Goal: Task Accomplishment & Management: Manage account settings

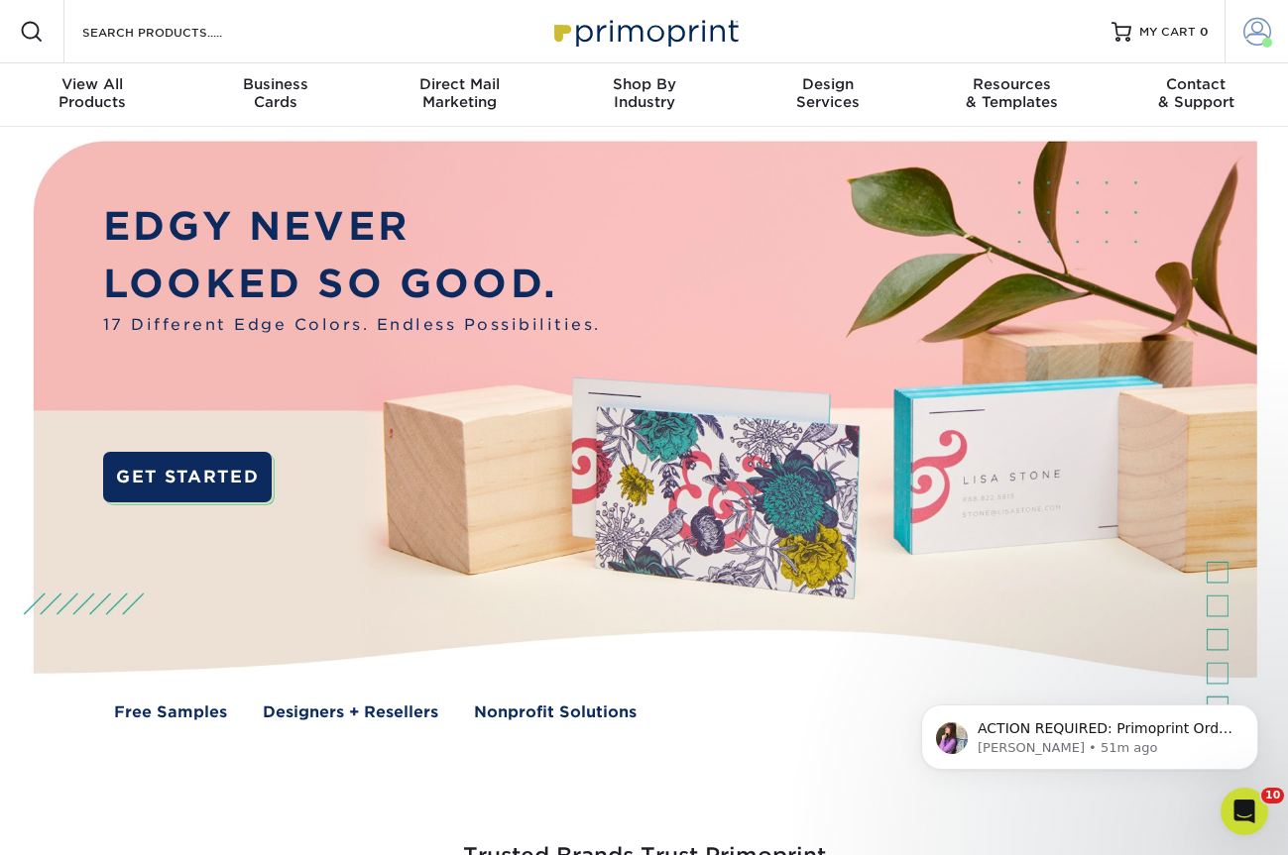
click at [1253, 27] on span at bounding box center [1257, 32] width 28 height 28
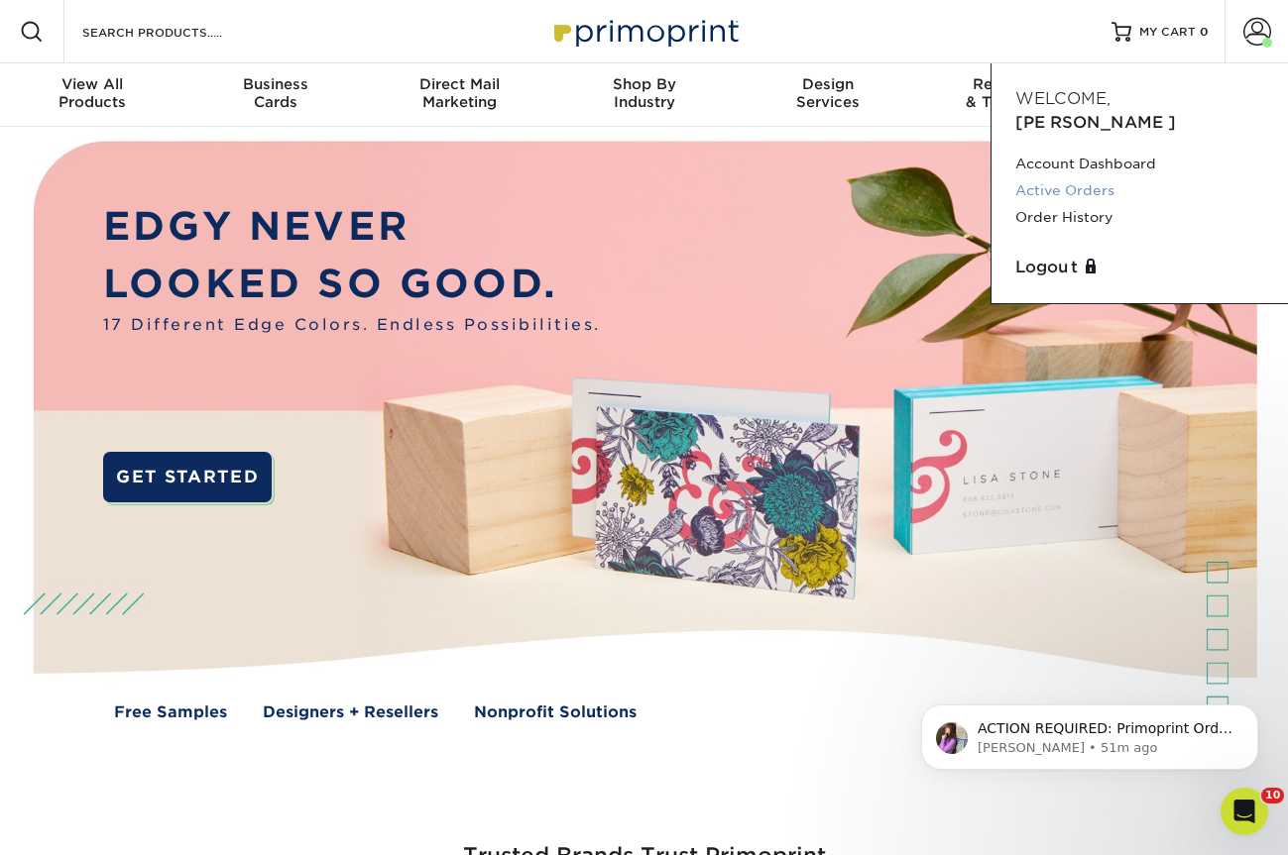
click at [1096, 177] on link "Active Orders" at bounding box center [1139, 190] width 249 height 27
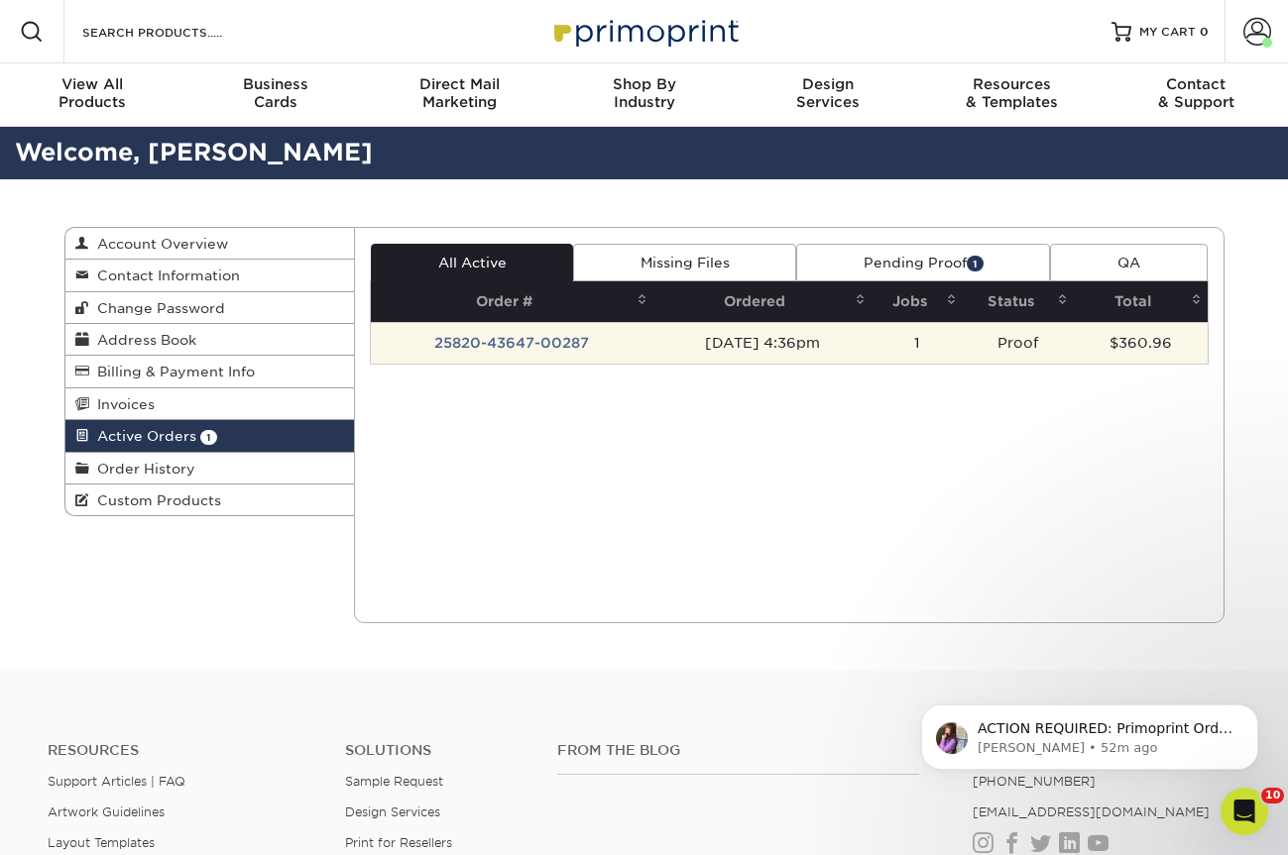
click at [1026, 349] on td "Proof" at bounding box center [1017, 343] width 111 height 42
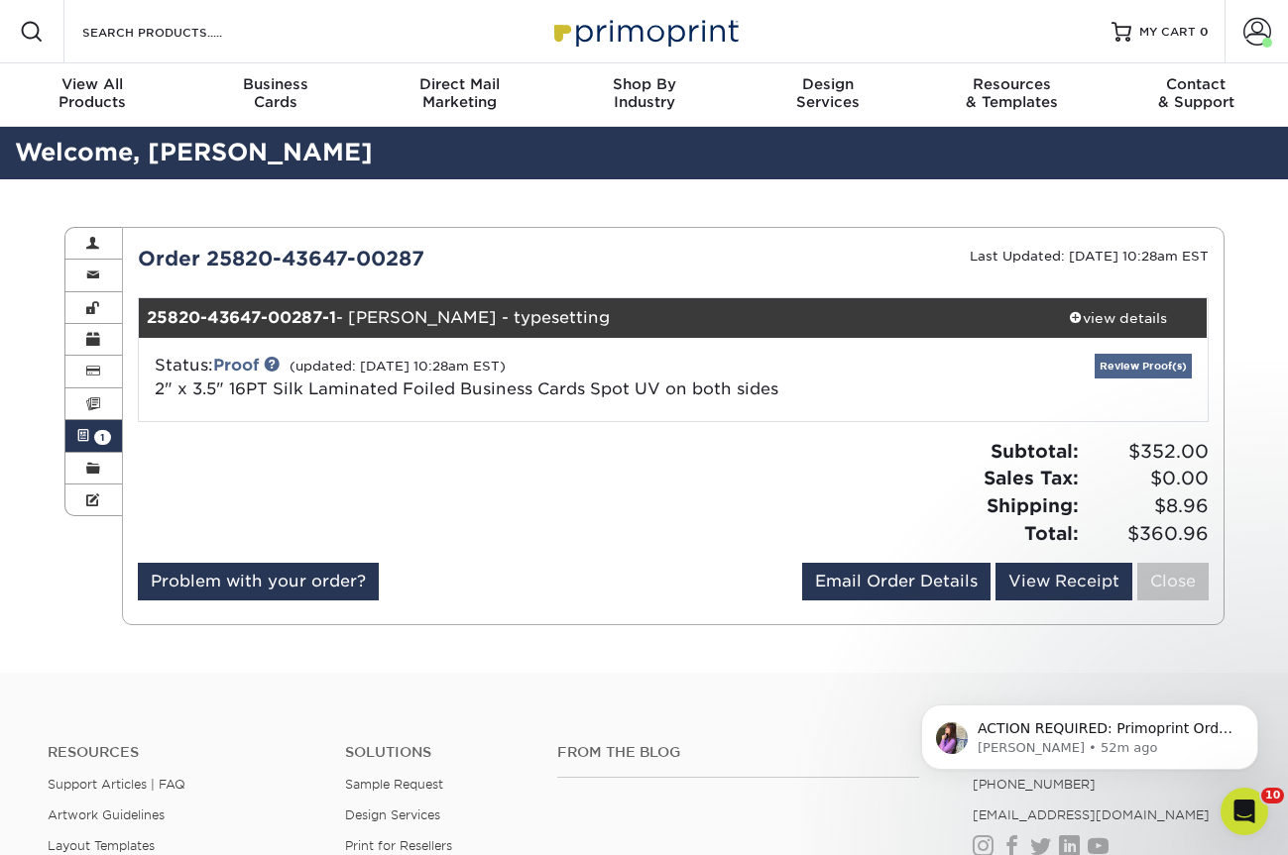
click at [1160, 369] on link "Review Proof(s)" at bounding box center [1142, 366] width 97 height 25
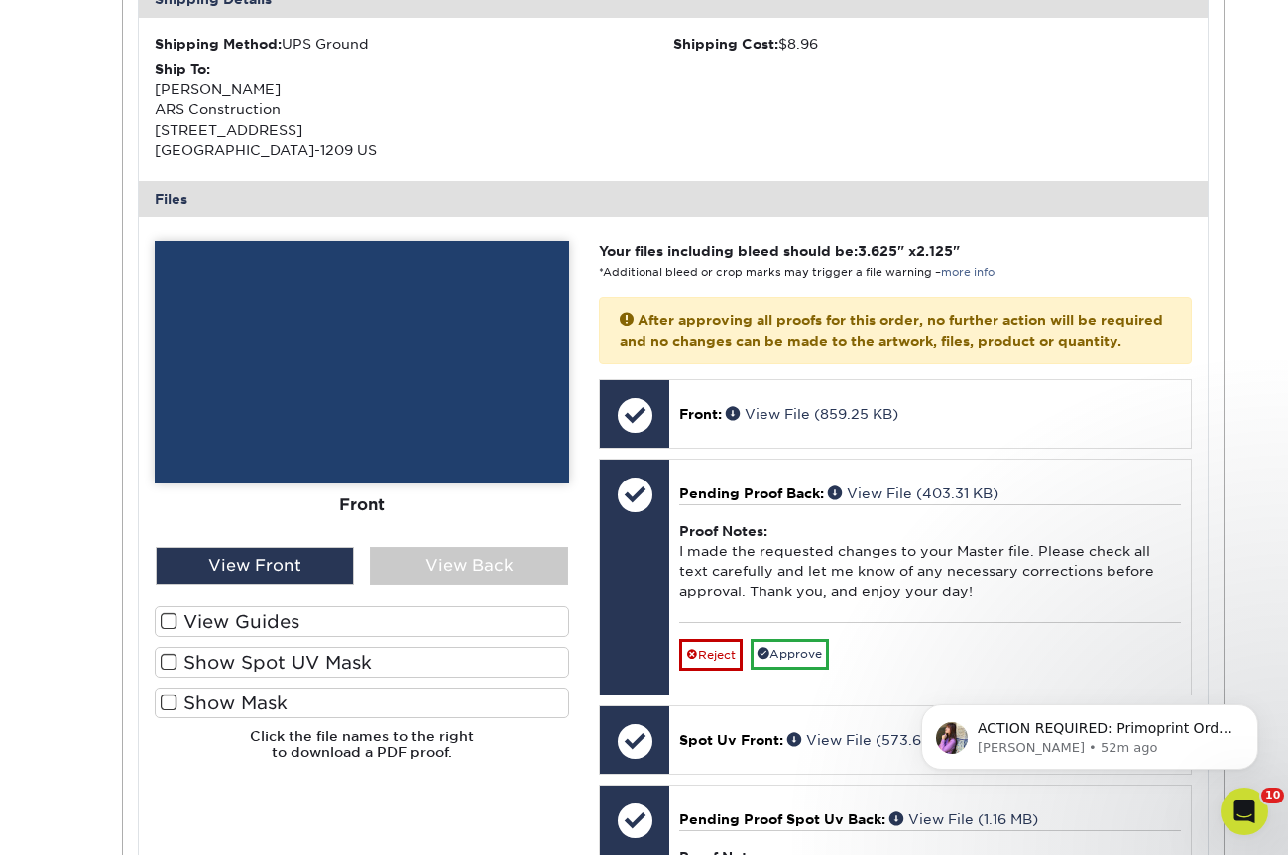
scroll to position [634, 0]
click at [278, 653] on label "Show Spot UV Mask" at bounding box center [362, 663] width 414 height 31
click at [0, 0] on input "Show Spot UV Mask" at bounding box center [0, 0] width 0 height 0
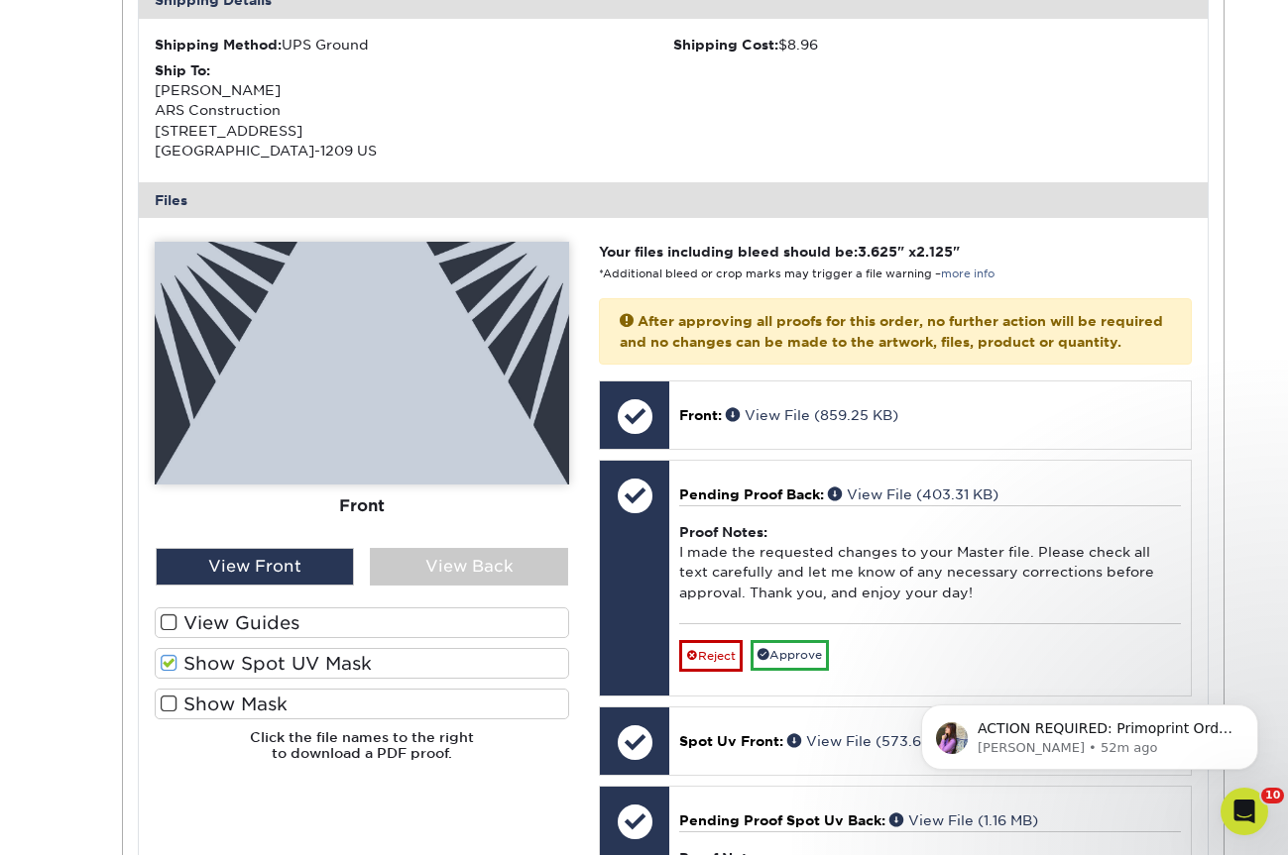
click at [275, 689] on label "Show Mask" at bounding box center [362, 704] width 414 height 31
click at [0, 0] on input "Show Mask" at bounding box center [0, 0] width 0 height 0
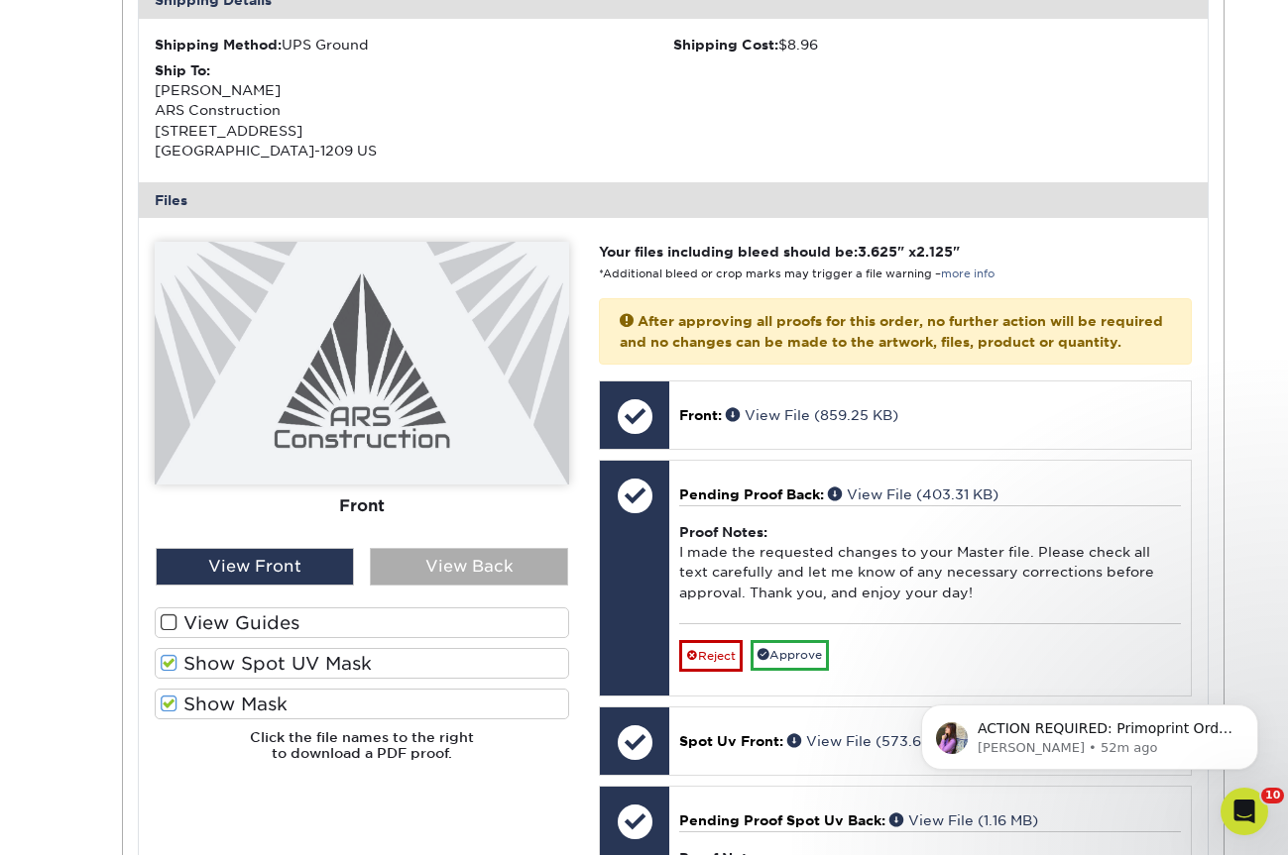
click at [456, 556] on div "View Back" at bounding box center [469, 567] width 198 height 38
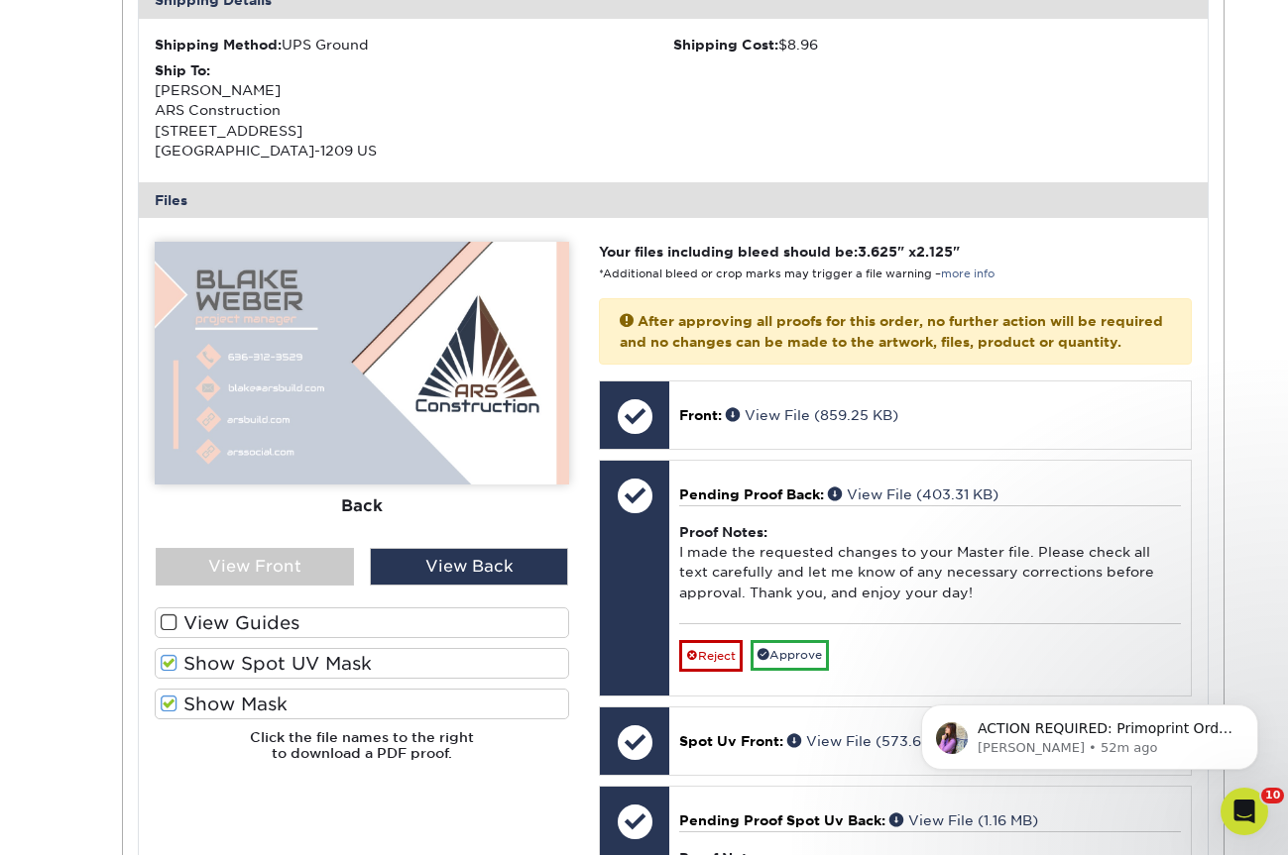
click at [232, 659] on label "Show Spot UV Mask" at bounding box center [362, 663] width 414 height 31
click at [0, 0] on input "Show Spot UV Mask" at bounding box center [0, 0] width 0 height 0
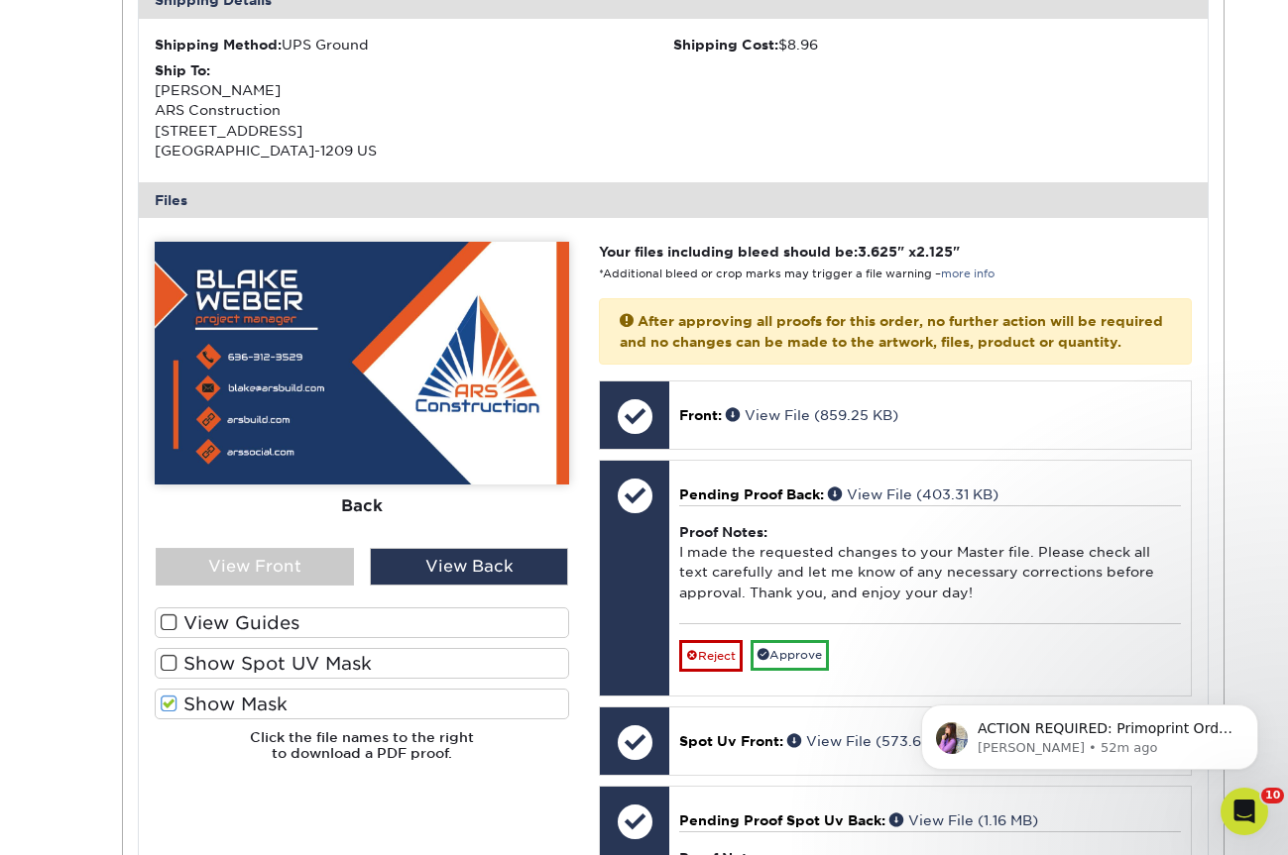
click at [235, 663] on label "Show Spot UV Mask" at bounding box center [362, 663] width 414 height 31
click at [0, 0] on input "Show Spot UV Mask" at bounding box center [0, 0] width 0 height 0
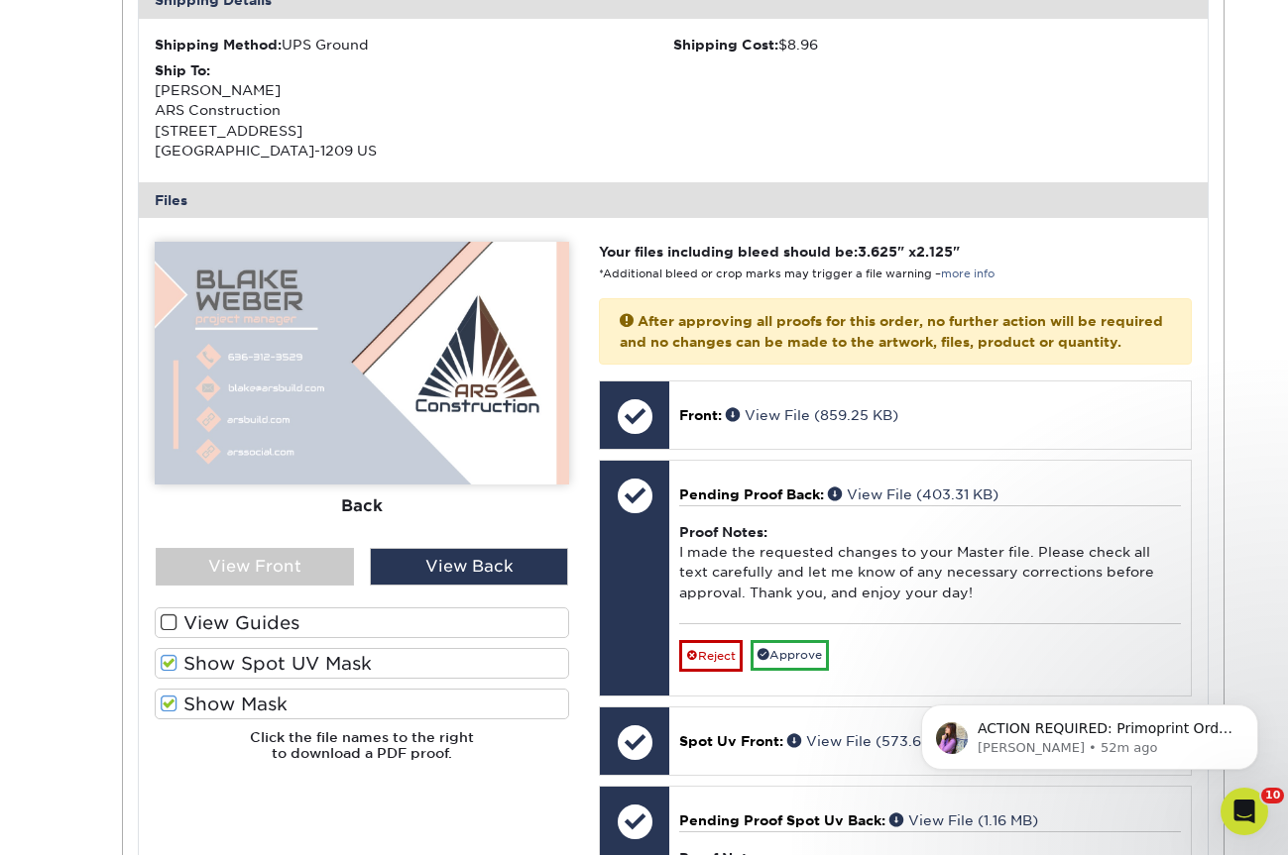
click at [235, 662] on label "Show Spot UV Mask" at bounding box center [362, 663] width 414 height 31
click at [0, 0] on input "Show Spot UV Mask" at bounding box center [0, 0] width 0 height 0
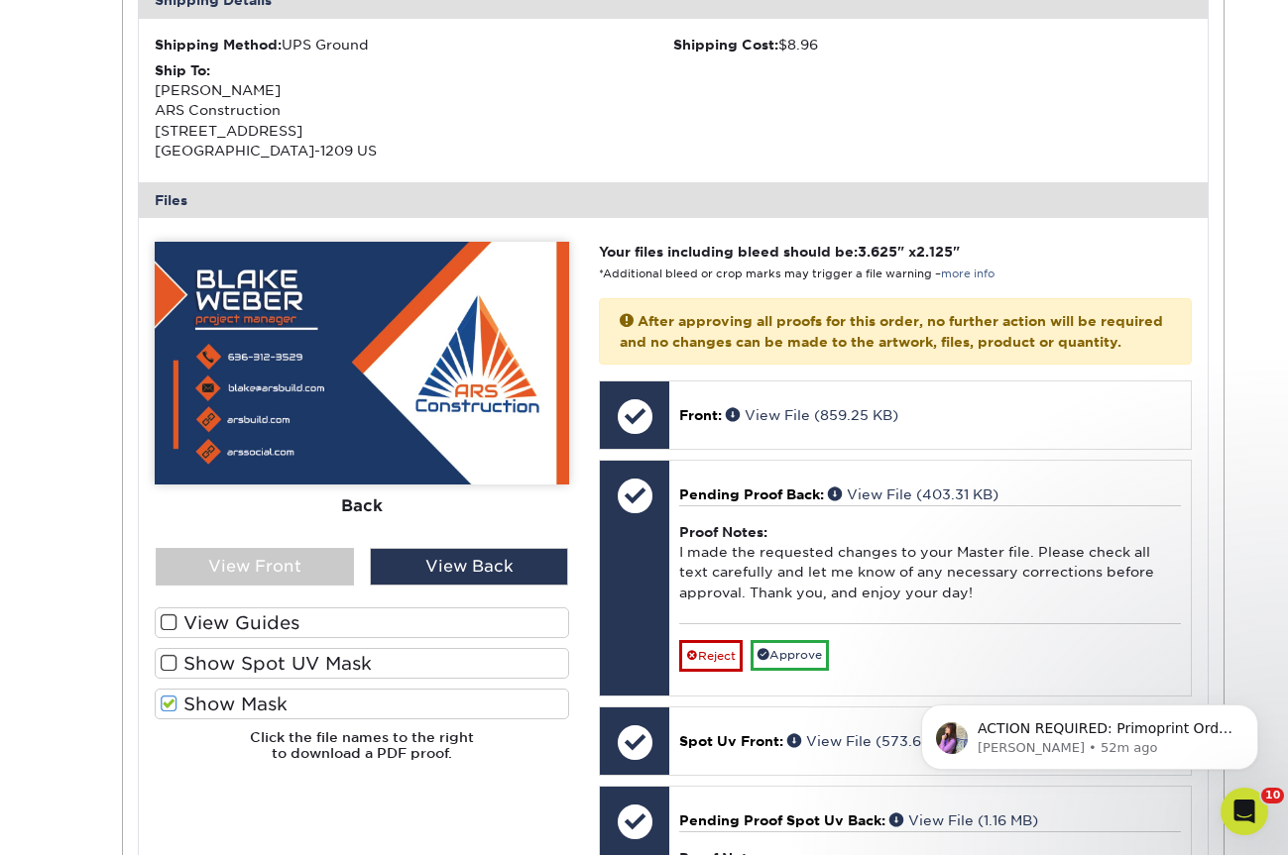
click at [236, 705] on label "Show Mask" at bounding box center [362, 704] width 414 height 31
click at [0, 0] on input "Show Mask" at bounding box center [0, 0] width 0 height 0
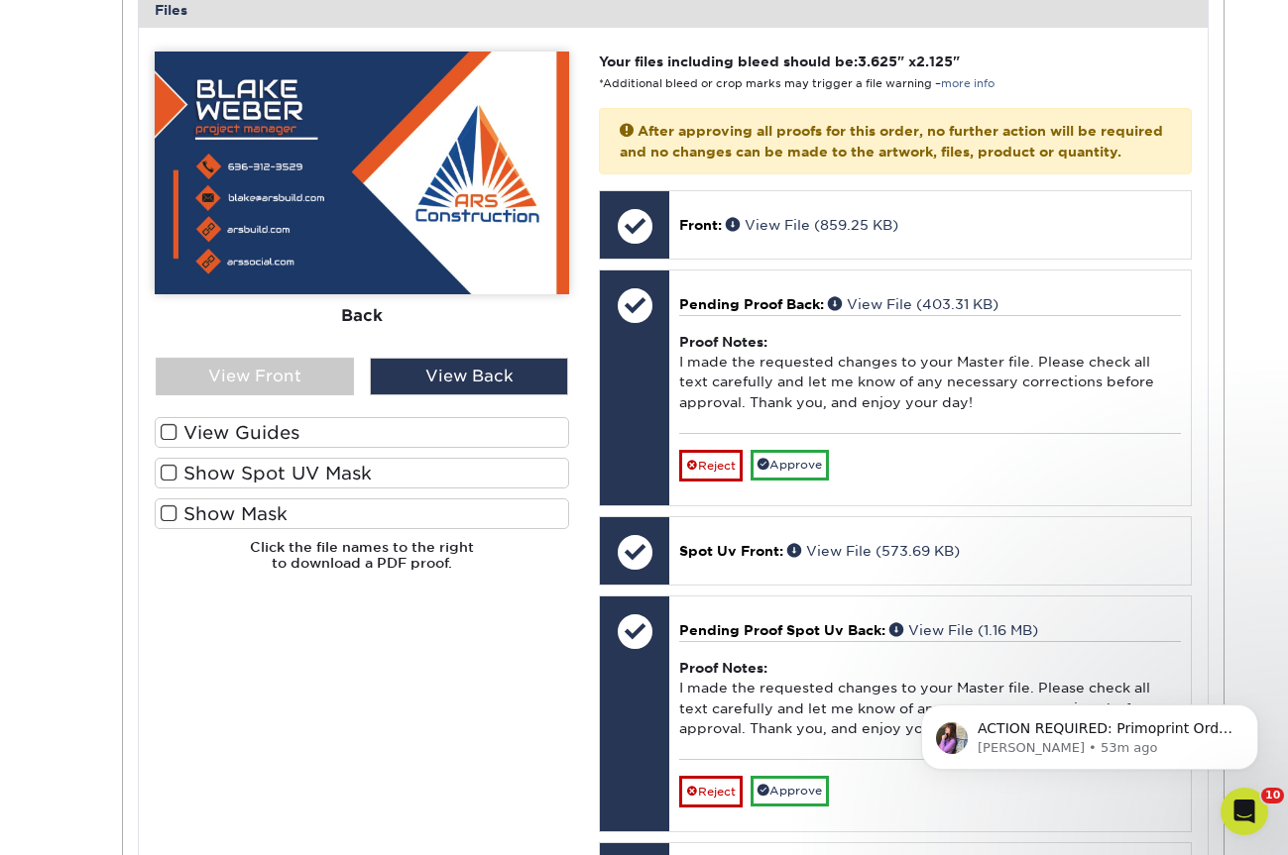
scroll to position [816, 0]
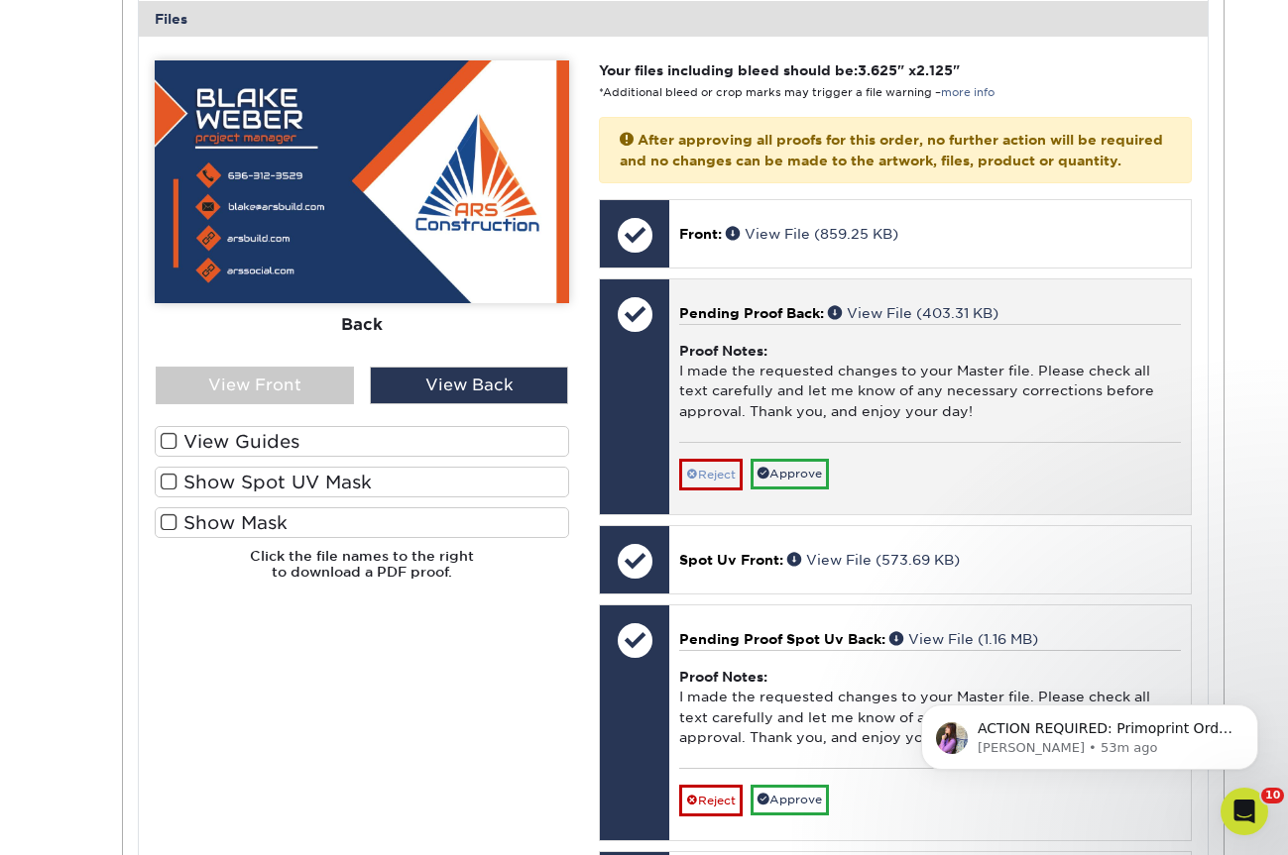
click at [715, 463] on link "Reject" at bounding box center [710, 475] width 63 height 32
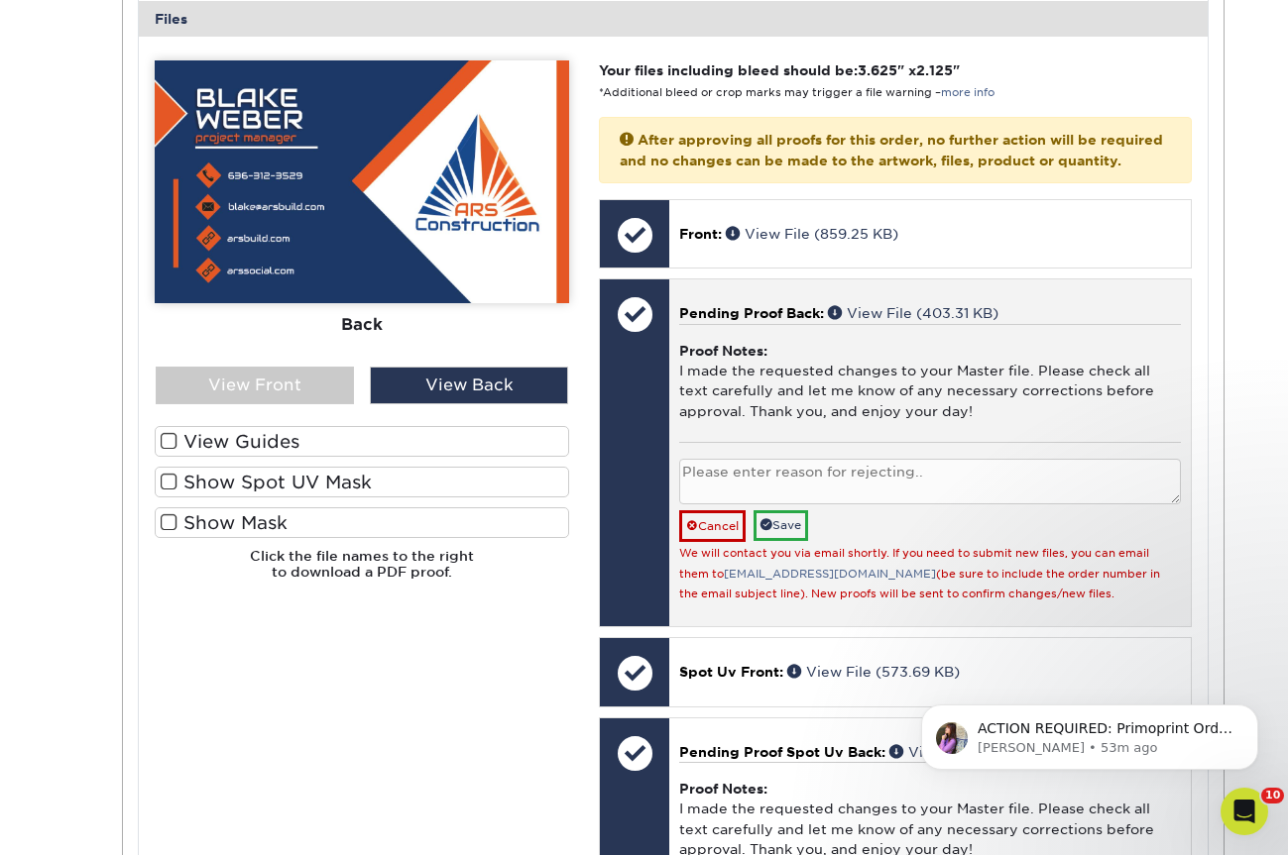
click at [760, 464] on textarea at bounding box center [929, 482] width 501 height 47
paste textarea "6366975151"
click at [711, 487] on textarea "I got the number wrong. 6366975151 My bad" at bounding box center [929, 482] width 501 height 47
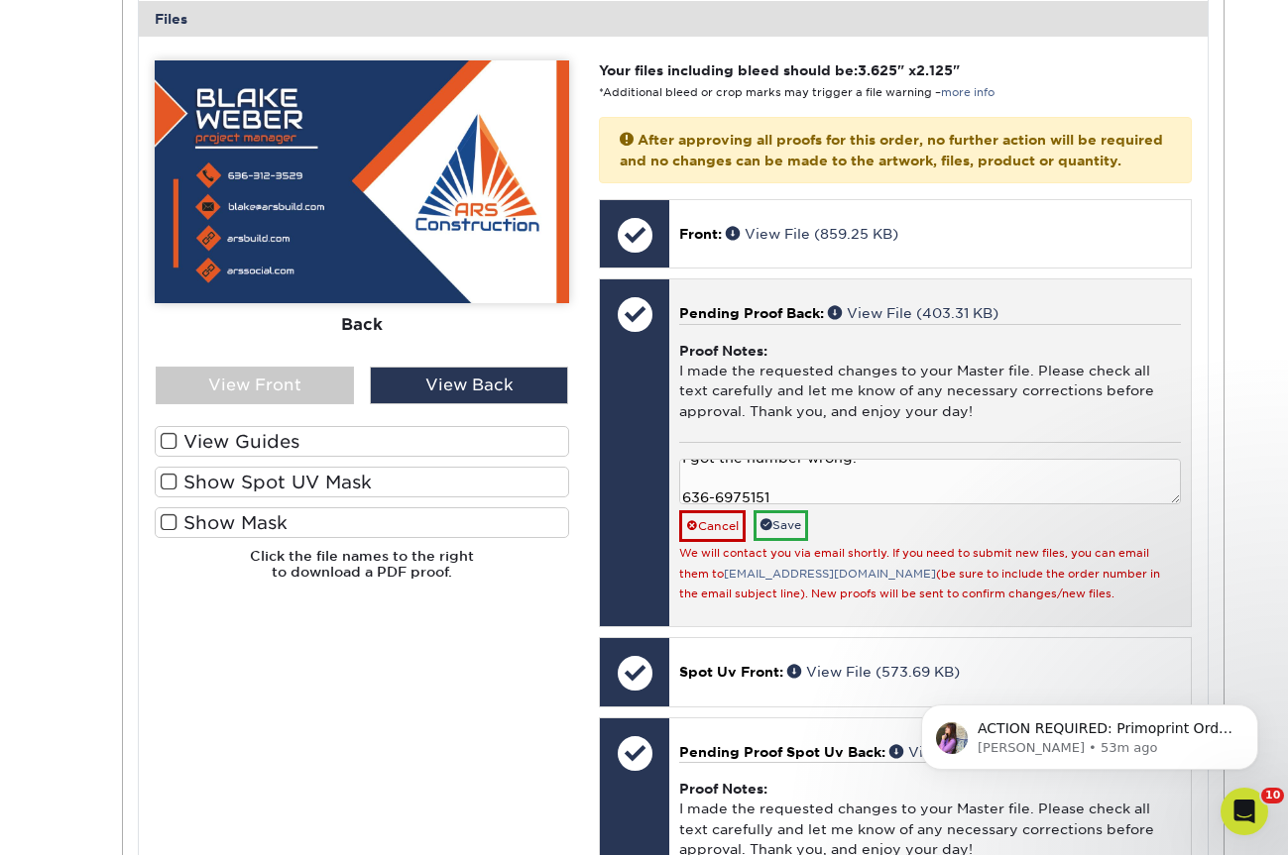
scroll to position [15, 0]
click at [744, 487] on textarea "I got the number wrong. 636-6975151 My bad" at bounding box center [929, 482] width 501 height 47
type textarea "I got the number wrong. 636-697-5151 My bad"
click at [771, 519] on link "Save" at bounding box center [780, 525] width 55 height 31
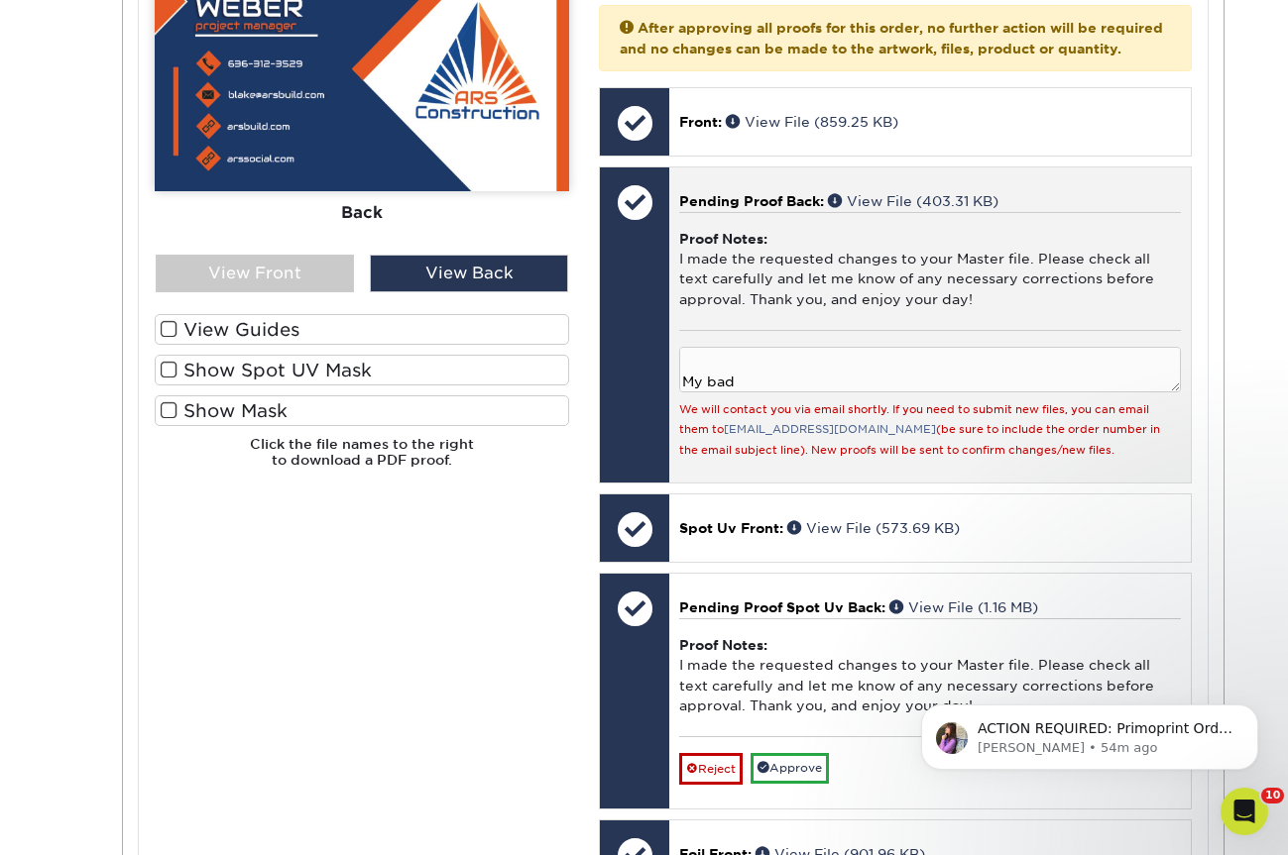
scroll to position [957, 0]
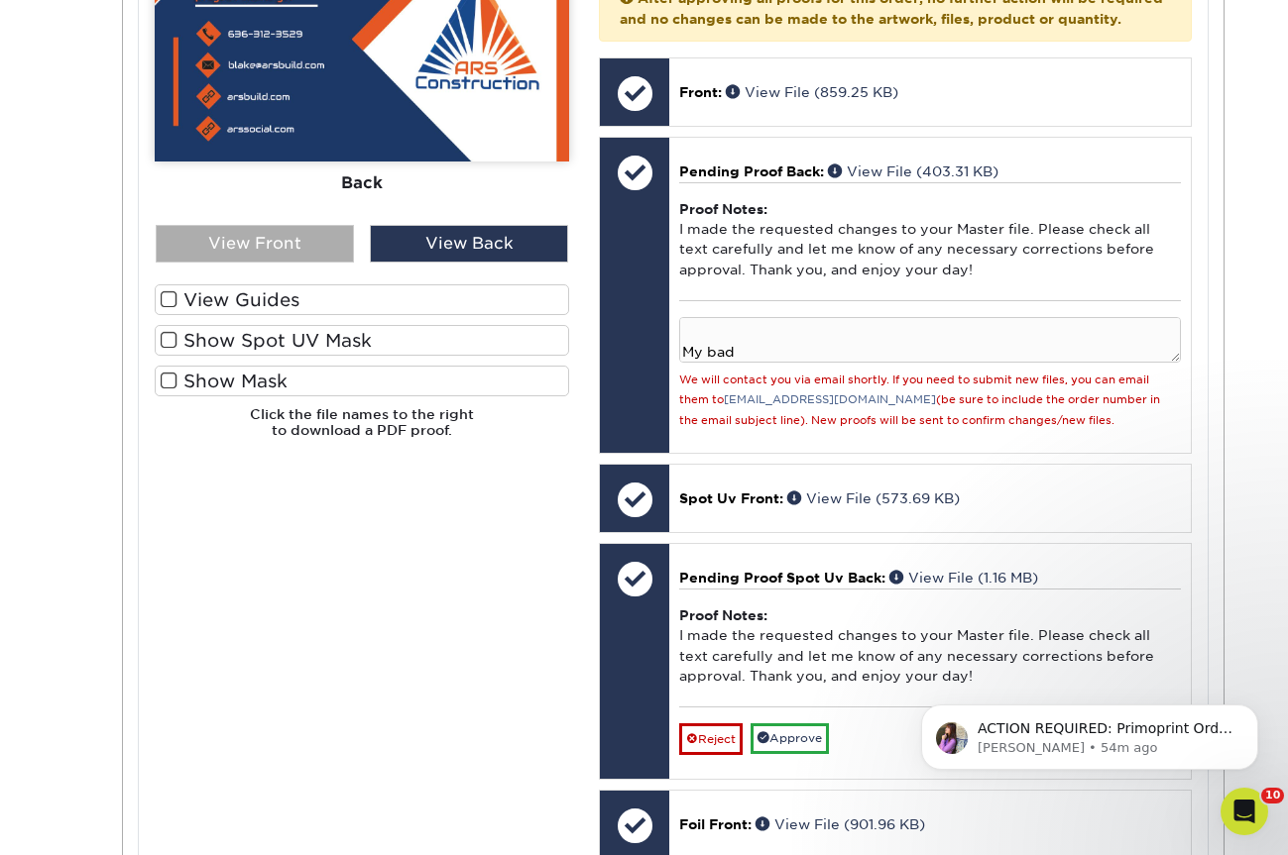
click at [311, 244] on div "View Front" at bounding box center [255, 244] width 198 height 38
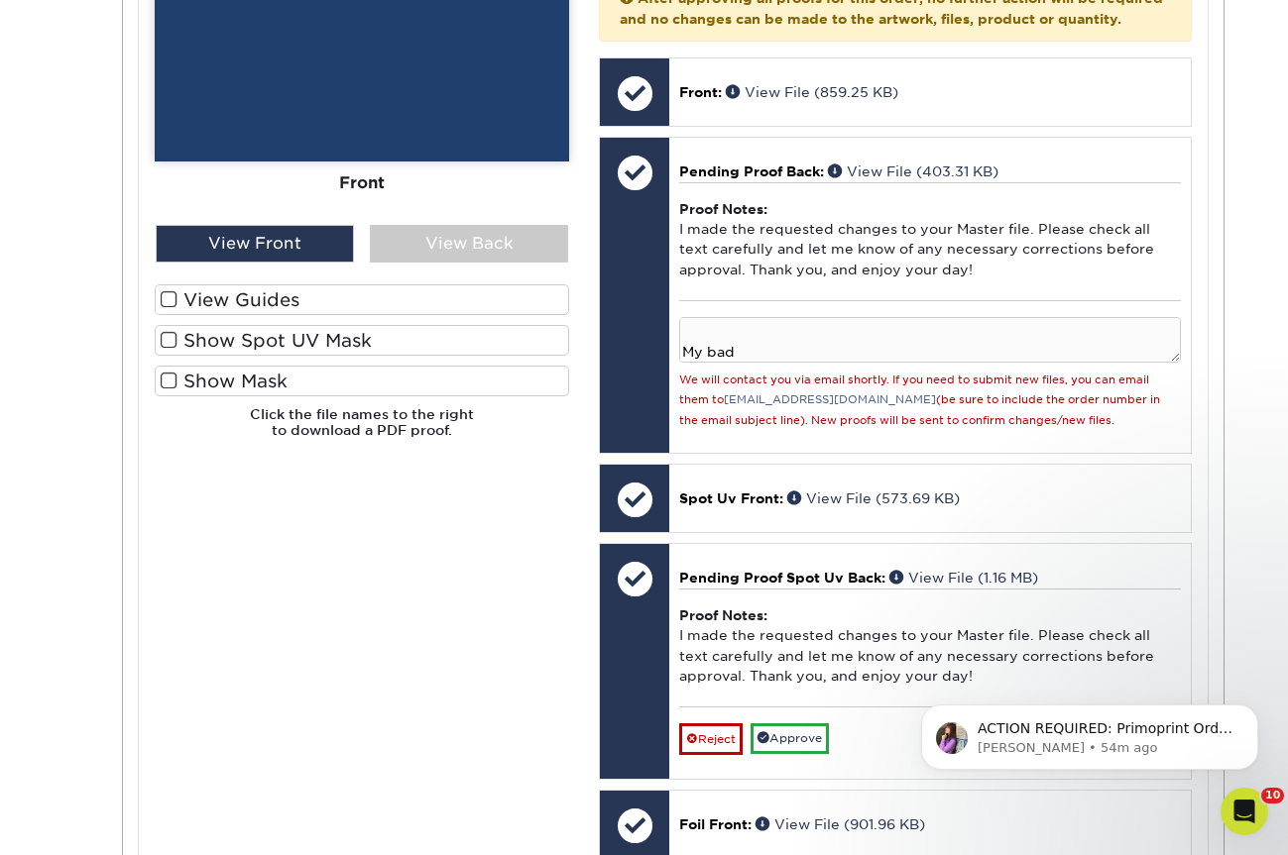
click at [310, 334] on label "Show Spot UV Mask" at bounding box center [362, 340] width 414 height 31
click at [0, 0] on input "Show Spot UV Mask" at bounding box center [0, 0] width 0 height 0
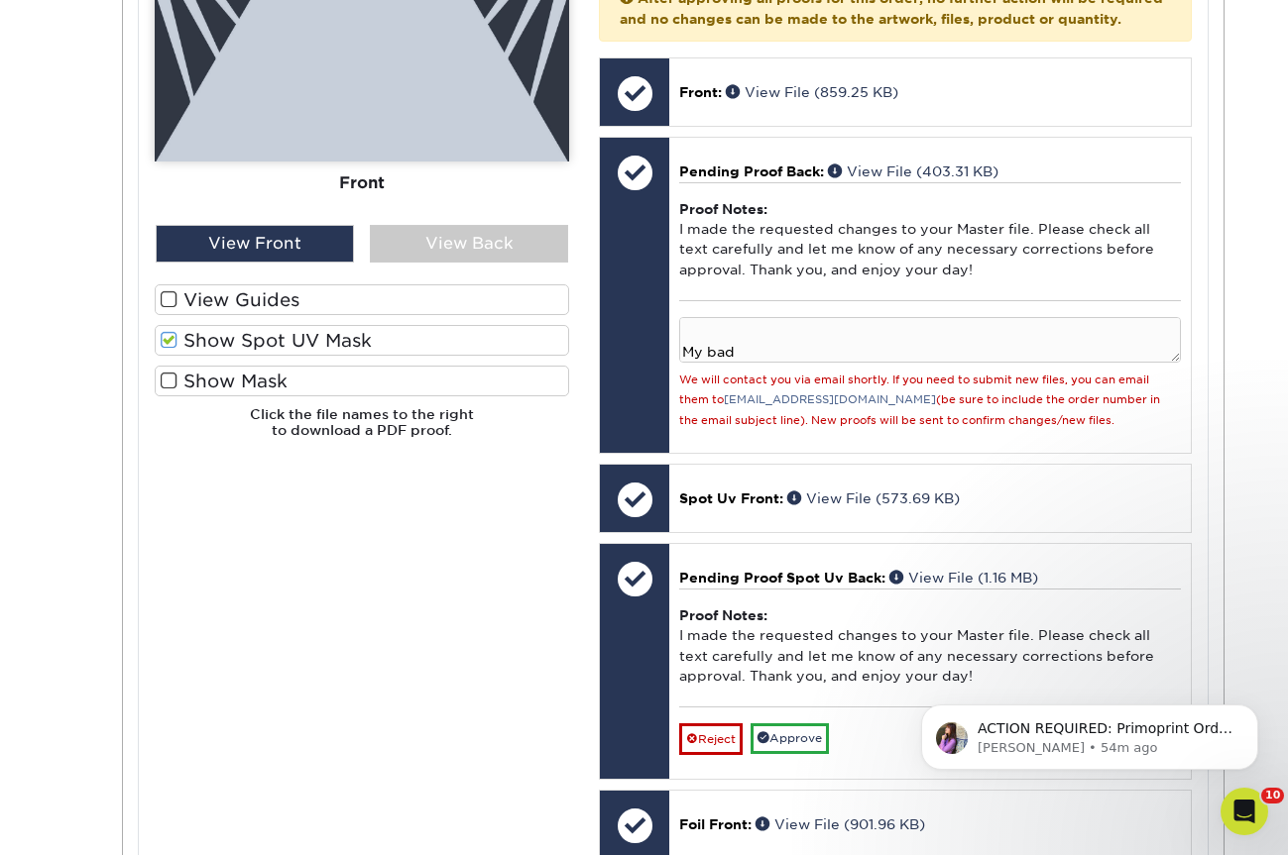
scroll to position [894, 0]
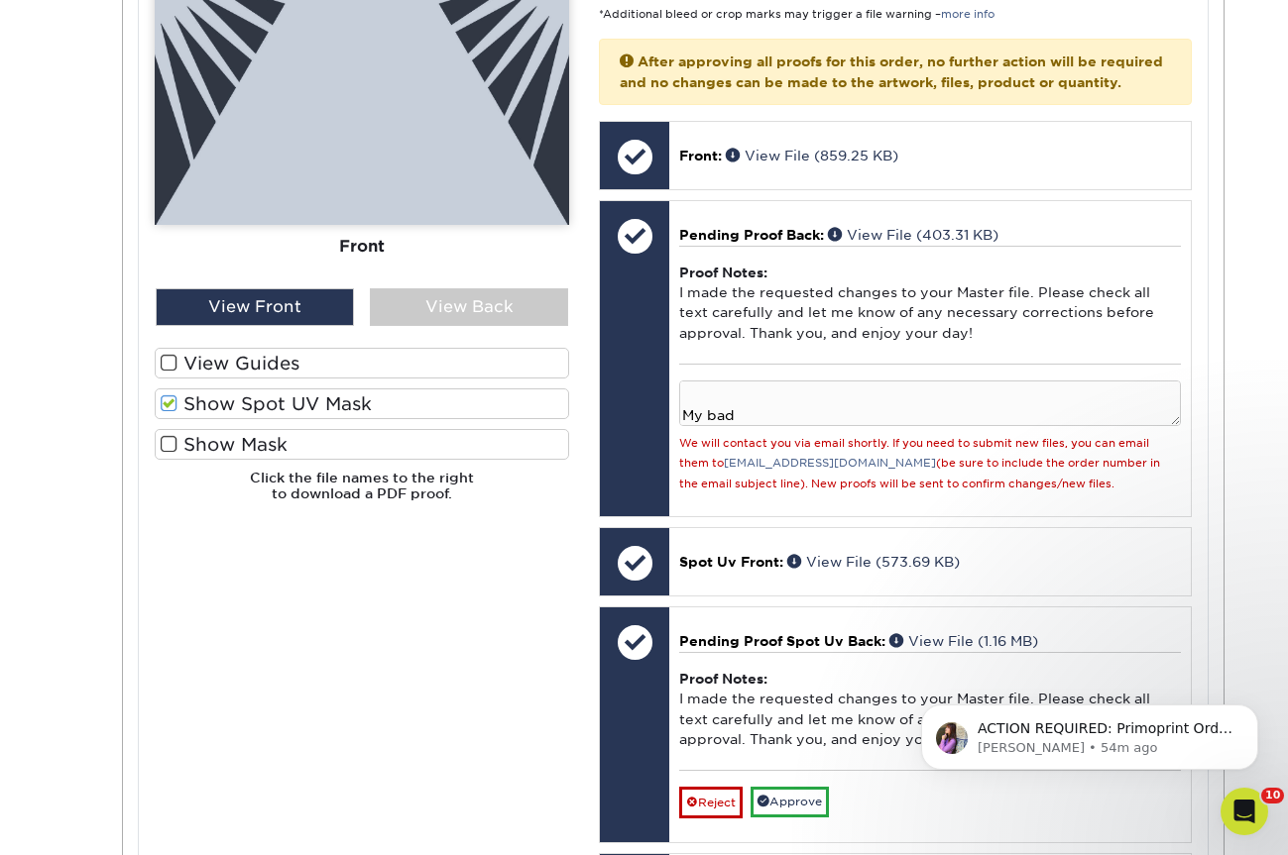
click at [292, 432] on label "Show Mask" at bounding box center [362, 444] width 414 height 31
click at [0, 0] on input "Show Mask" at bounding box center [0, 0] width 0 height 0
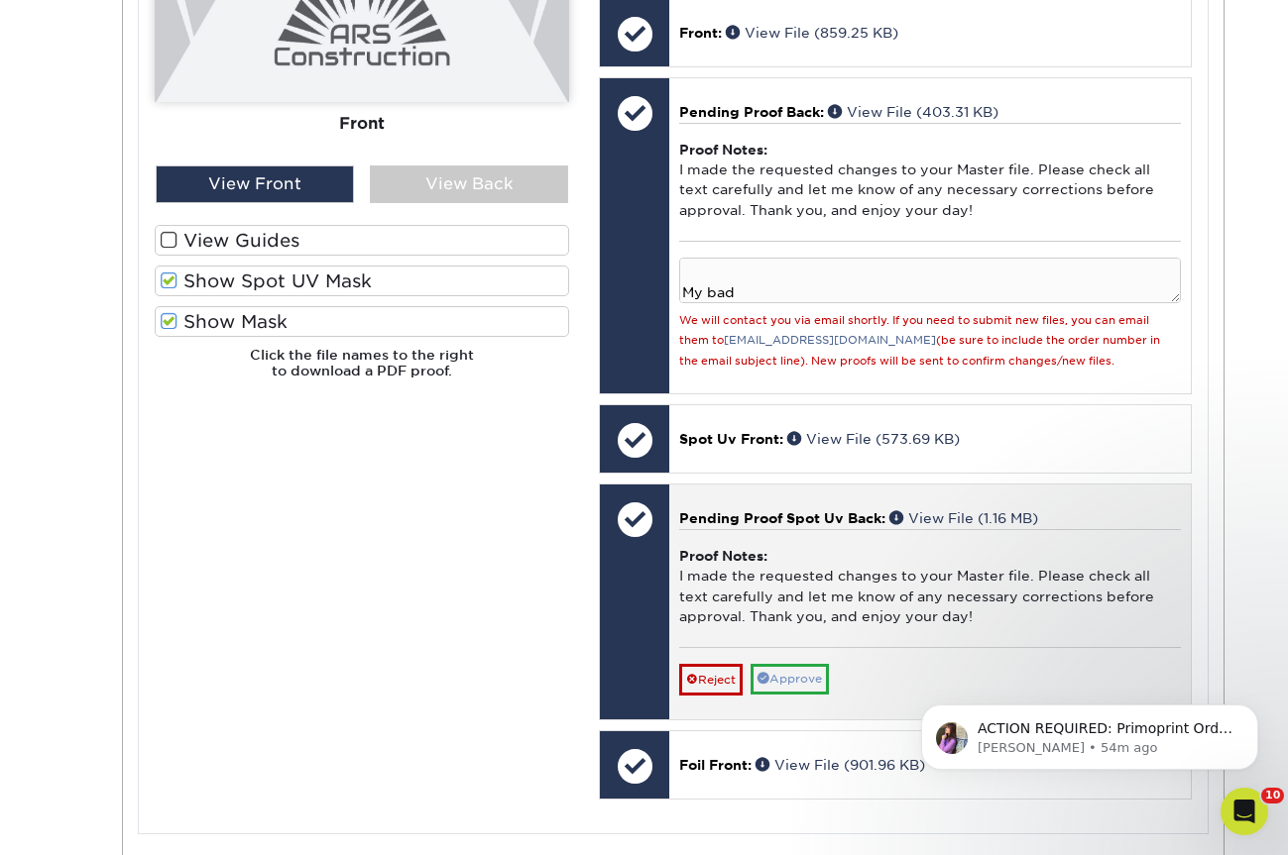
scroll to position [1017, 0]
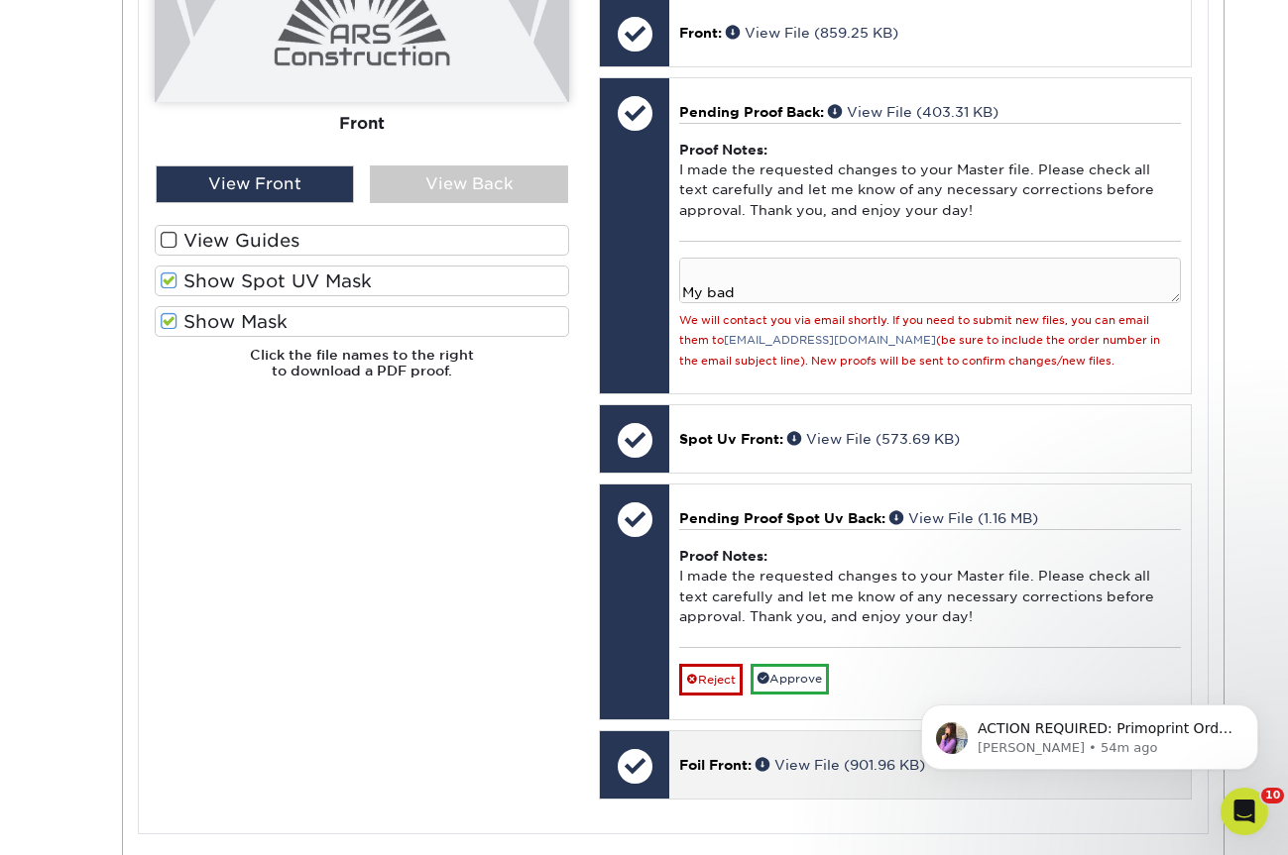
click at [647, 761] on div at bounding box center [634, 765] width 69 height 69
click at [710, 761] on div "Foil Front: View File (901.96 KB)" at bounding box center [929, 764] width 520 height 67
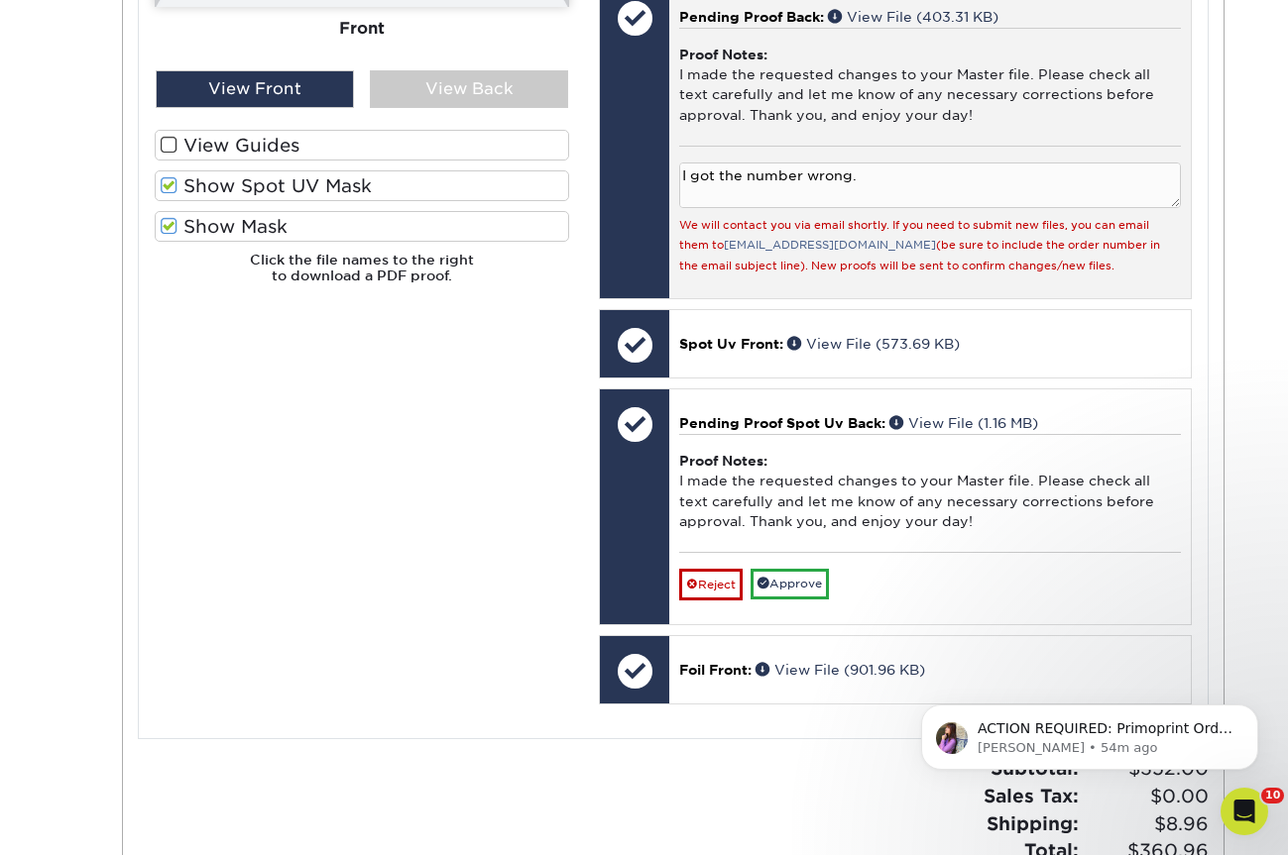
scroll to position [1115, 0]
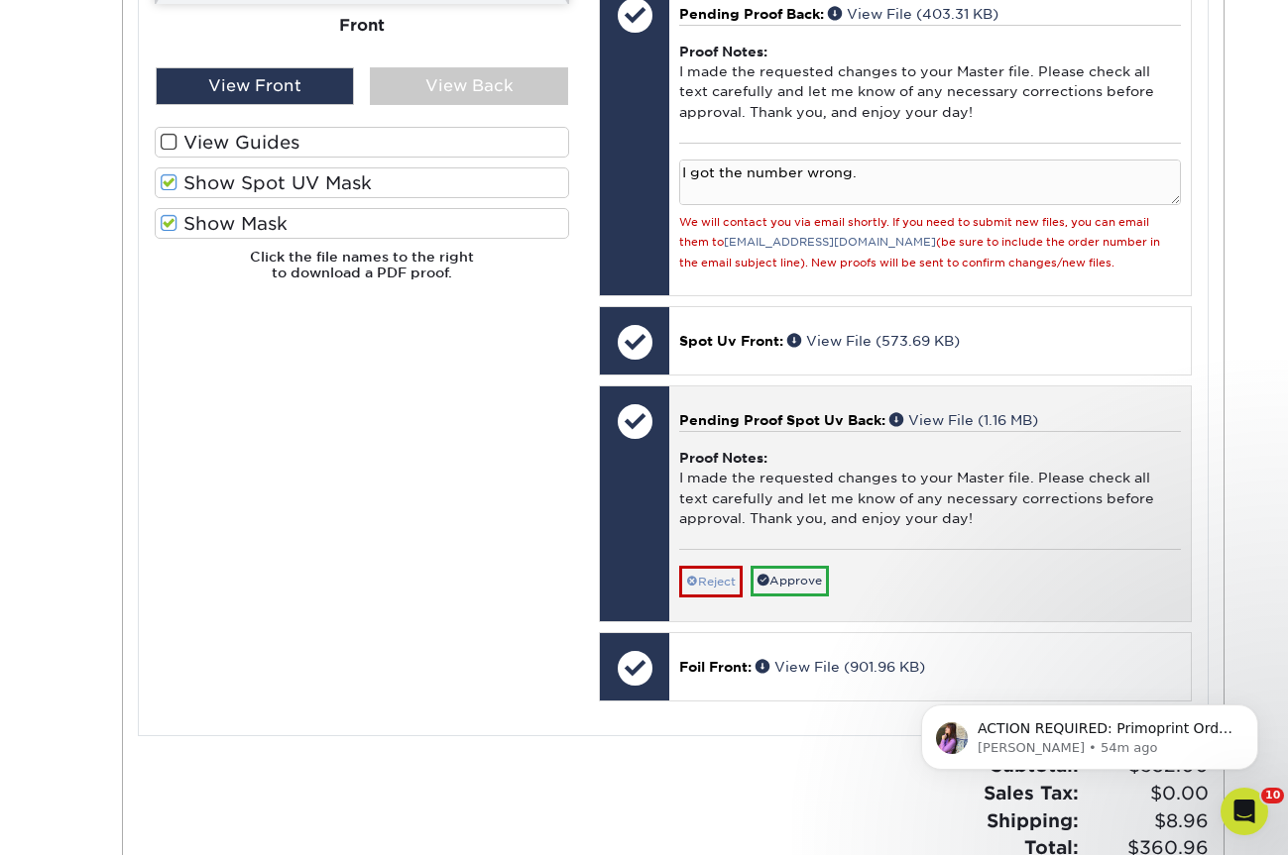
click at [705, 566] on link "Reject" at bounding box center [710, 582] width 63 height 32
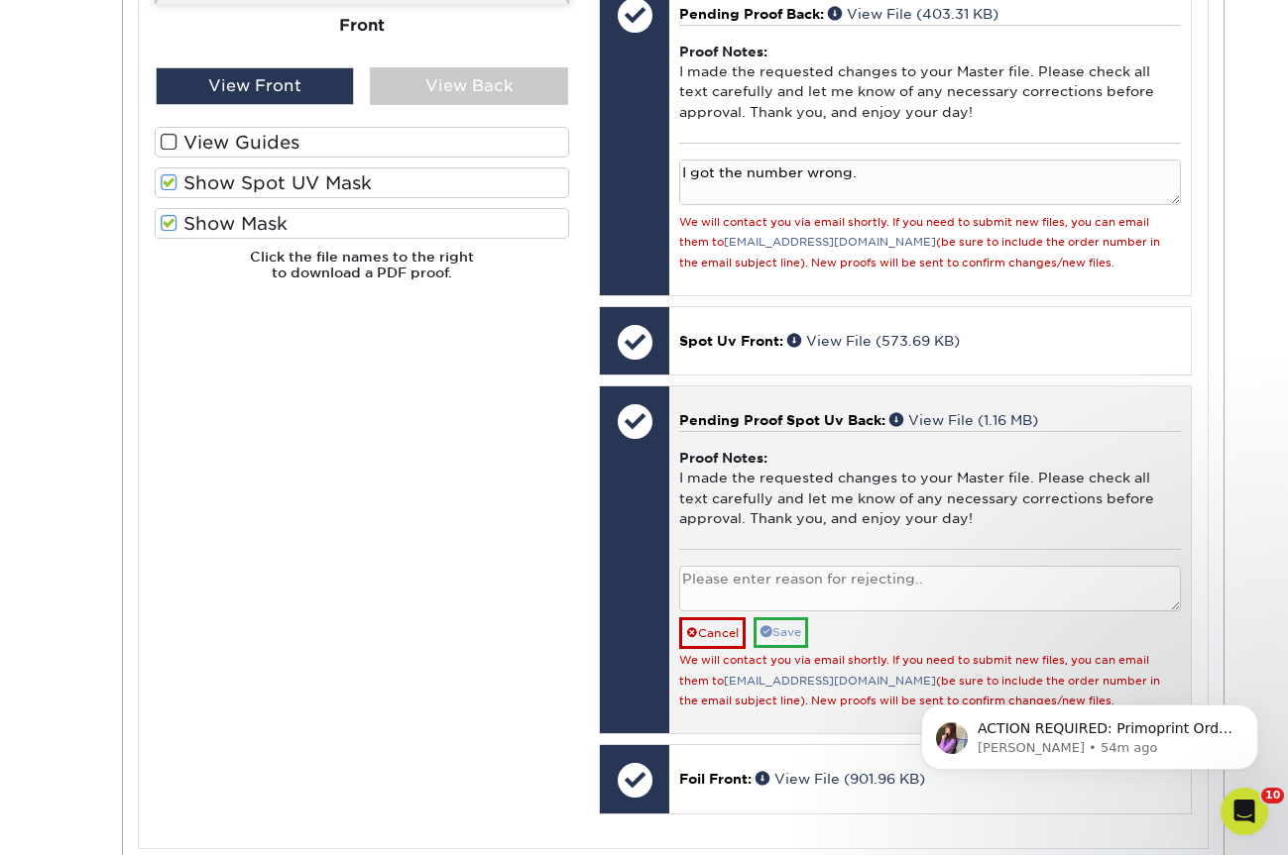
click at [776, 619] on link "Save" at bounding box center [780, 632] width 55 height 31
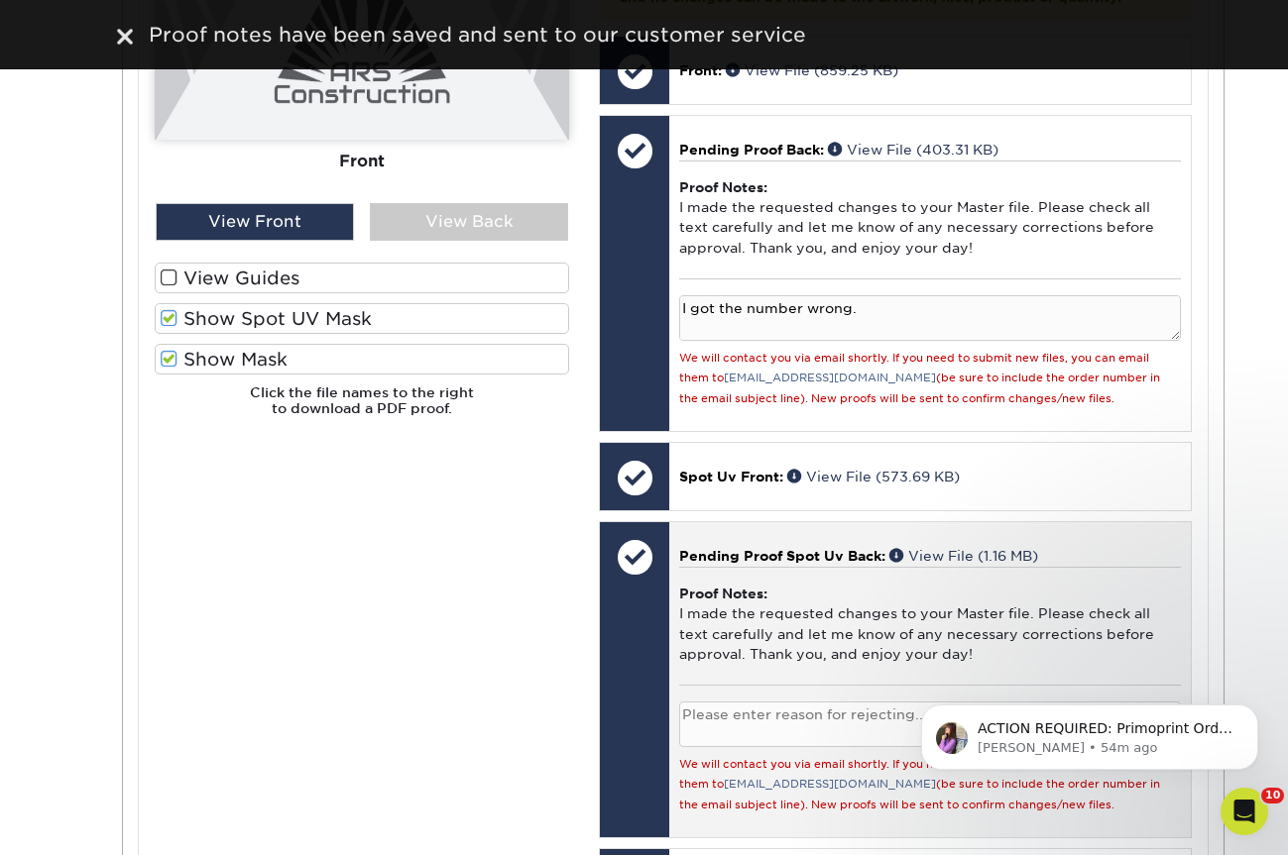
scroll to position [961, 0]
